Goal: Use online tool/utility: Utilize a website feature to perform a specific function

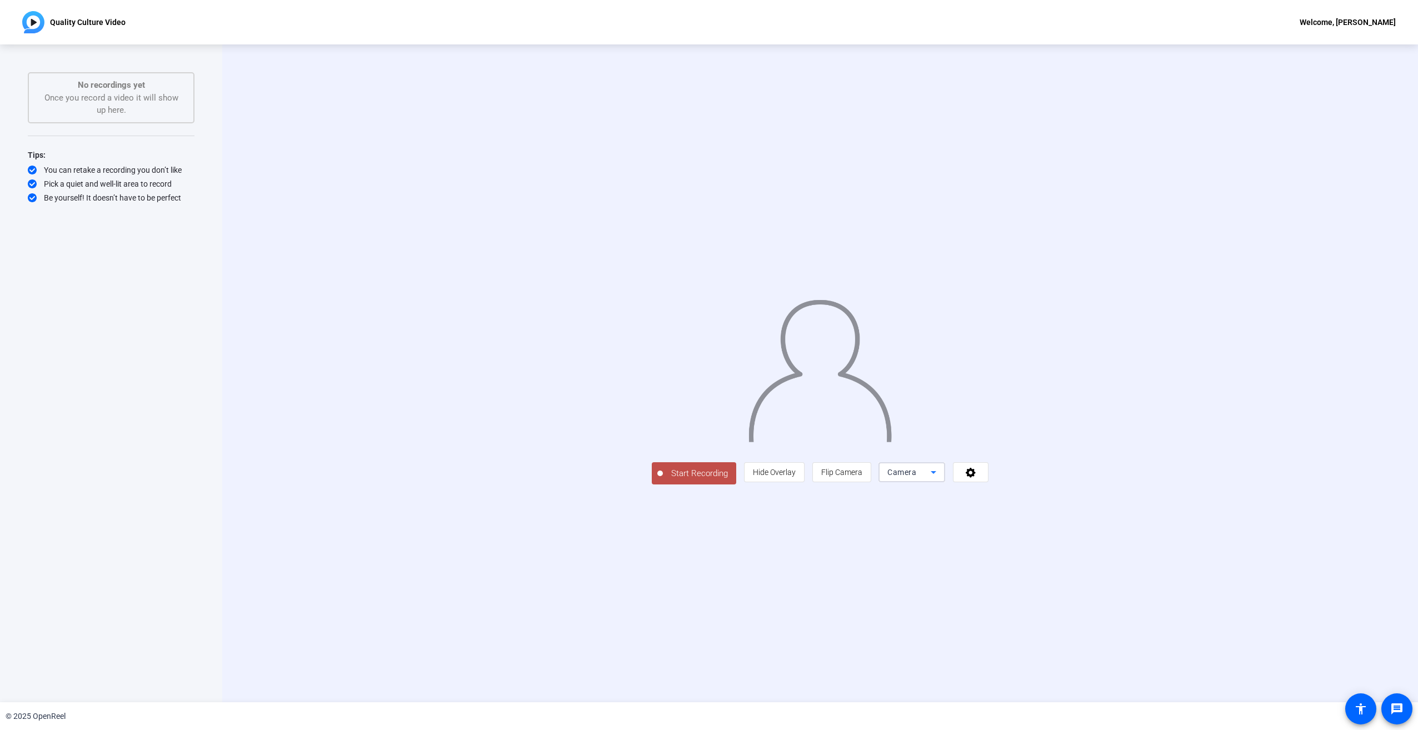
click at [940, 479] on icon at bounding box center [933, 472] width 13 height 13
click at [1040, 594] on span "Screen" at bounding box center [1034, 594] width 21 height 13
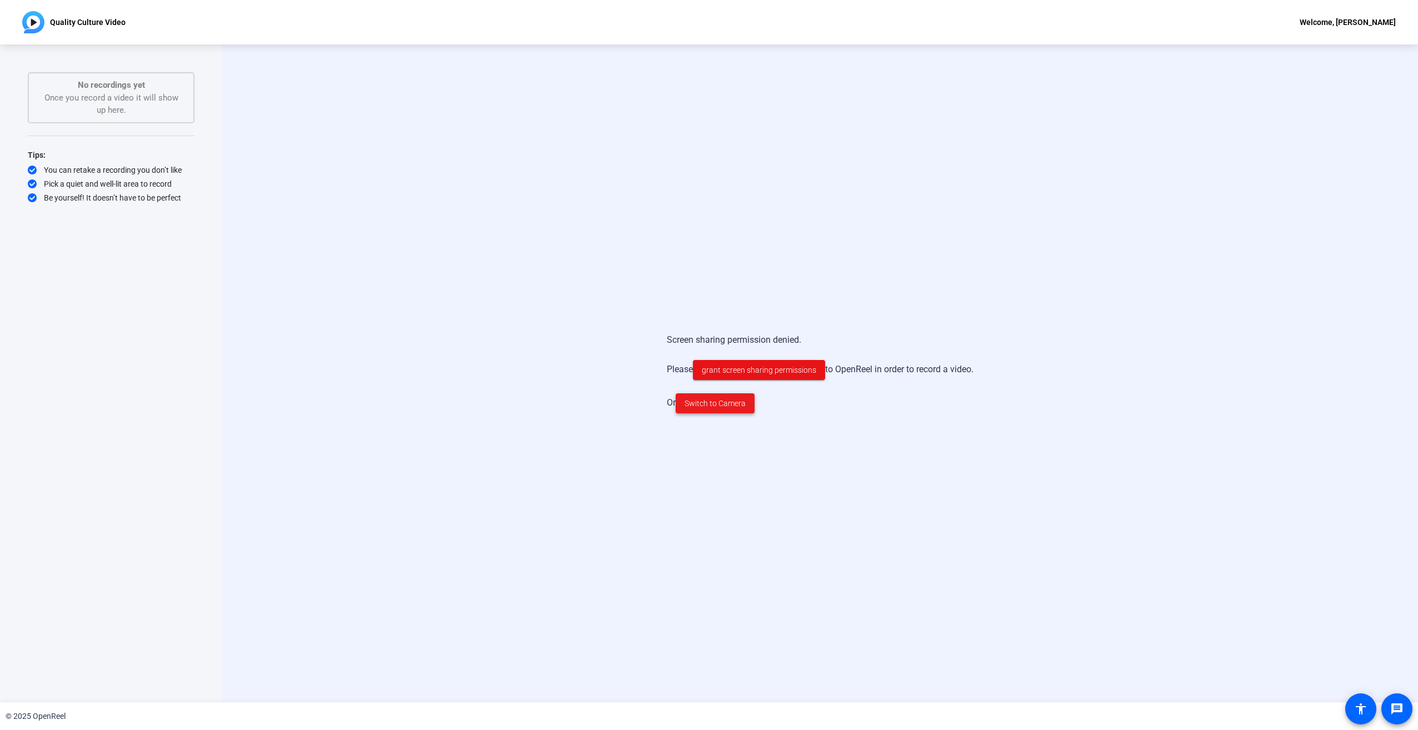
click at [716, 405] on span "Switch to Camera" at bounding box center [715, 404] width 61 height 12
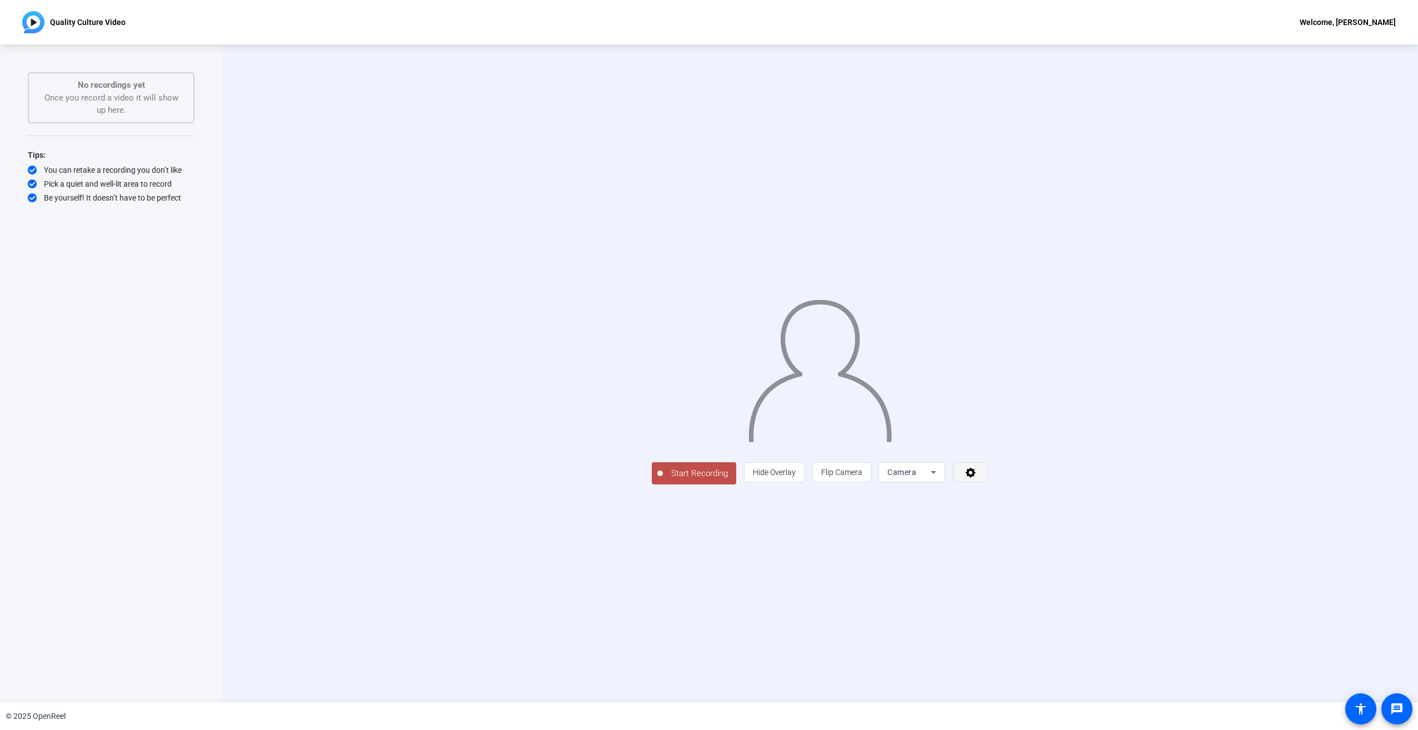
click at [978, 478] on icon at bounding box center [971, 472] width 13 height 11
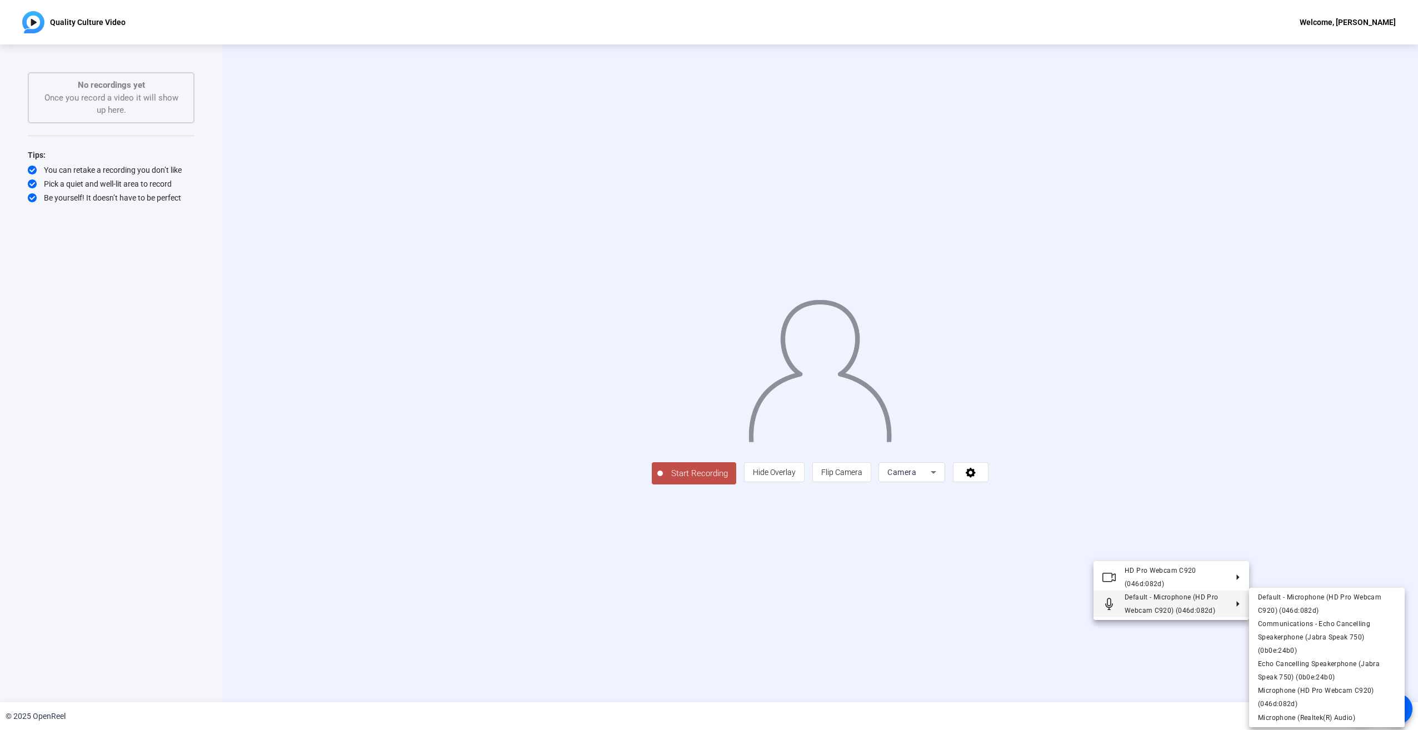
click at [1039, 620] on div at bounding box center [709, 365] width 1418 height 730
